Goal: Go to known website: Access a specific website the user already knows

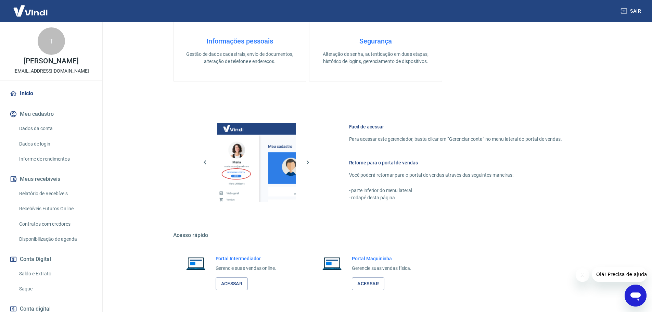
scroll to position [222, 0]
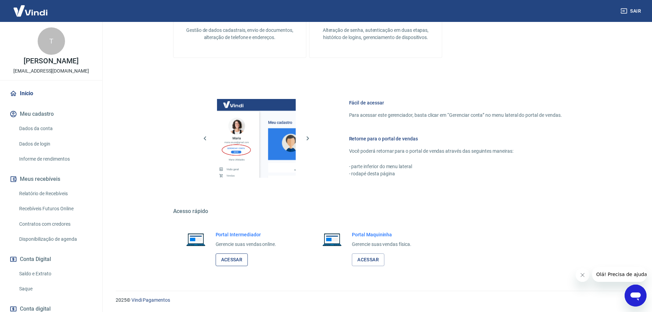
click at [234, 259] on link "Acessar" at bounding box center [232, 259] width 33 height 13
